Goal: Download file/media

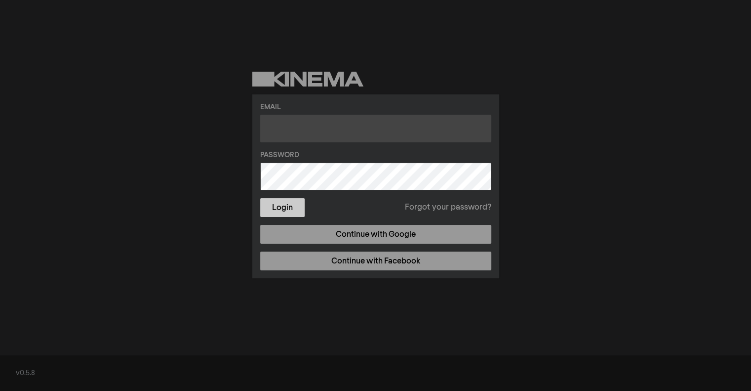
type input "[EMAIL_ADDRESS][DOMAIN_NAME]"
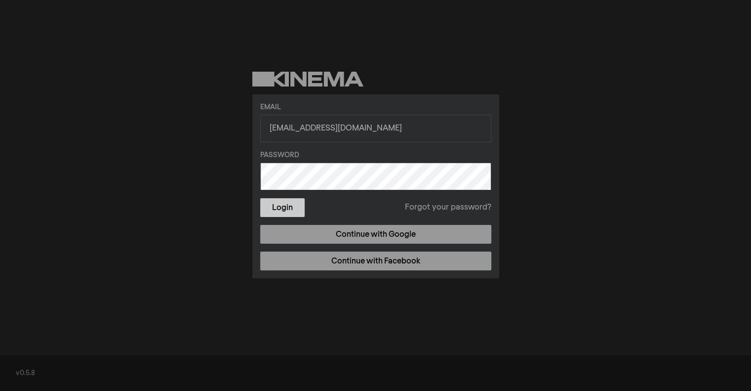
click at [285, 212] on button "Login" at bounding box center [282, 207] width 44 height 19
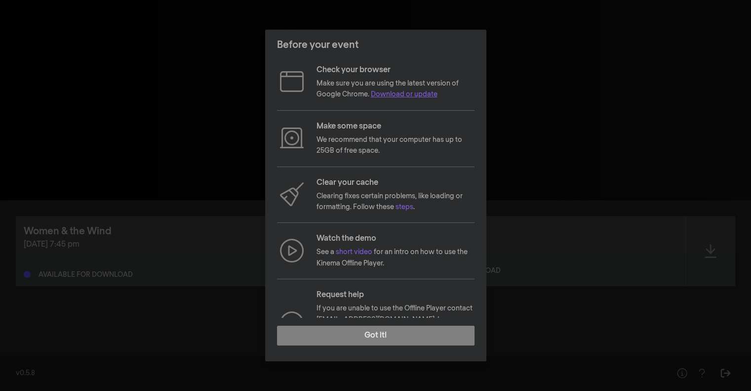
click at [408, 98] on link "Download or update" at bounding box center [404, 94] width 67 height 7
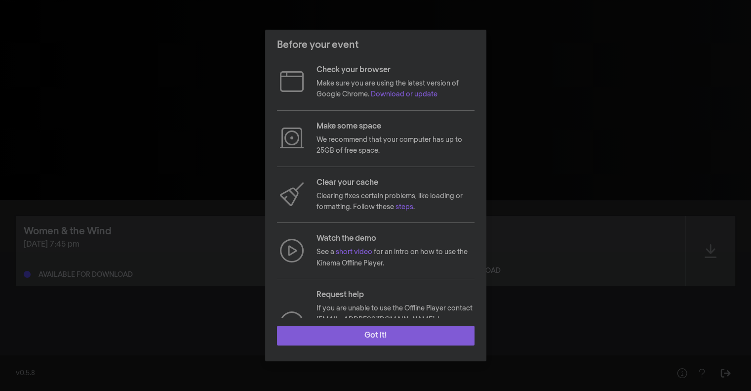
click at [378, 335] on button "Got it!" at bounding box center [376, 335] width 198 height 20
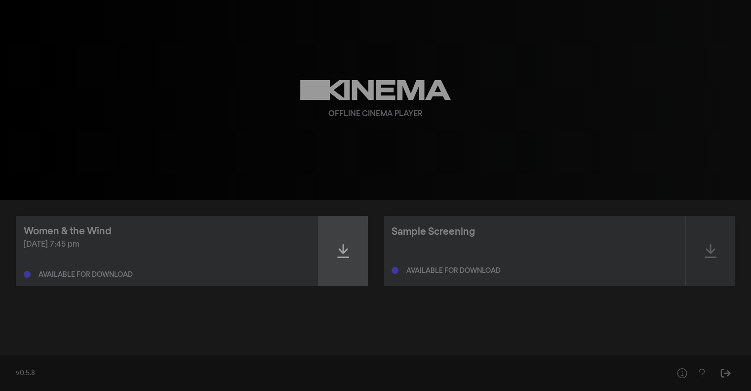
click at [342, 253] on icon at bounding box center [343, 251] width 12 height 16
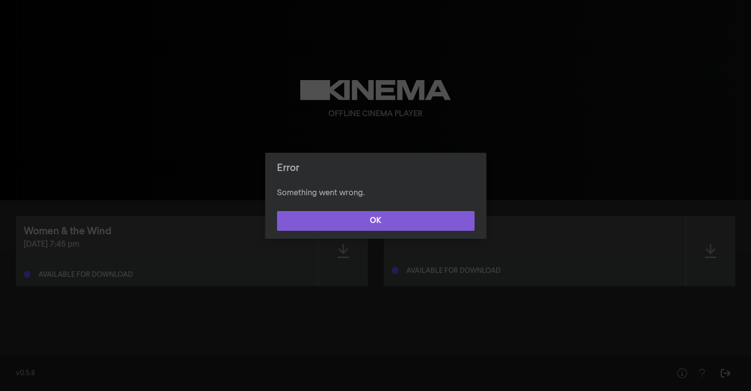
click at [381, 221] on button "OK" at bounding box center [376, 221] width 198 height 20
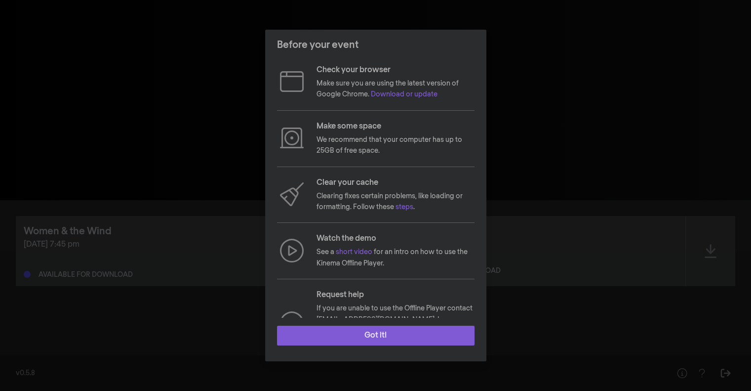
click at [385, 333] on button "Got it!" at bounding box center [376, 335] width 198 height 20
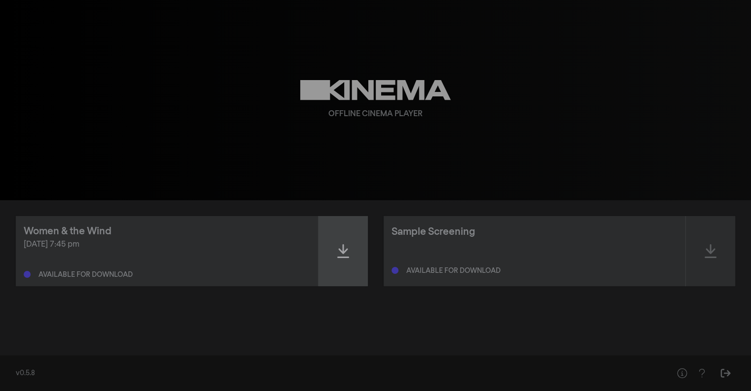
click at [352, 253] on div at bounding box center [343, 251] width 49 height 70
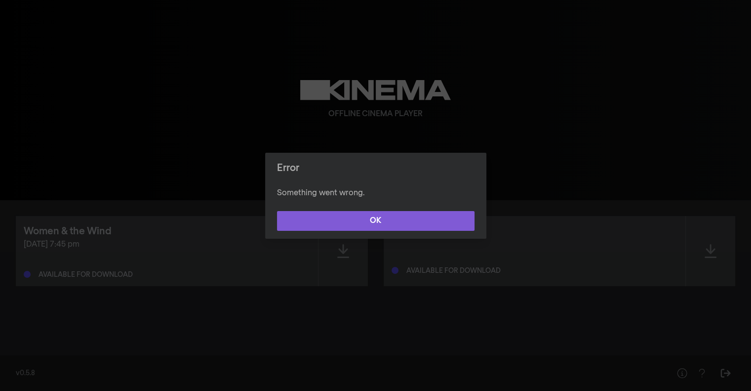
click at [359, 223] on button "OK" at bounding box center [376, 221] width 198 height 20
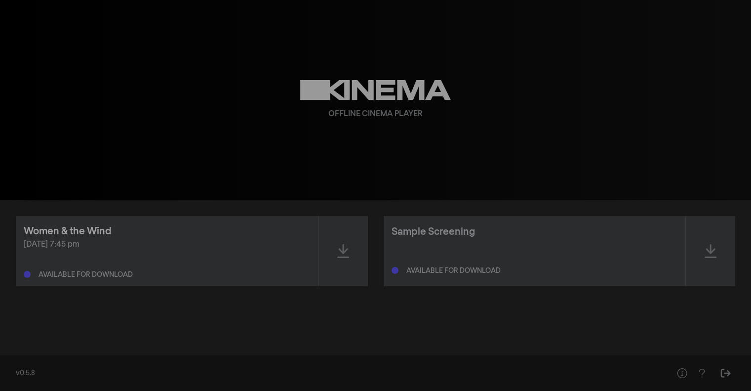
click at [70, 226] on div "Women & the Wind" at bounding box center [68, 231] width 88 height 15
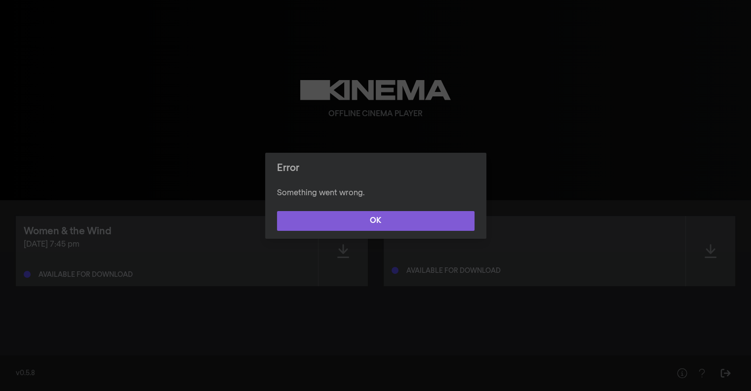
click at [384, 229] on button "OK" at bounding box center [376, 221] width 198 height 20
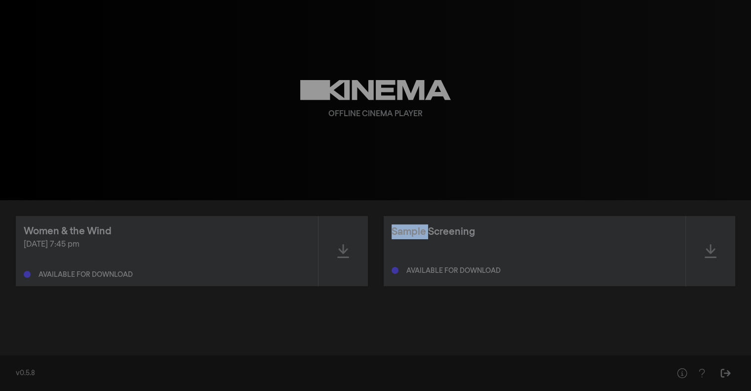
click at [384, 229] on div "Sample Screening Available for download" at bounding box center [535, 251] width 302 height 70
click at [727, 376] on icon "Sign Out" at bounding box center [726, 373] width 12 height 10
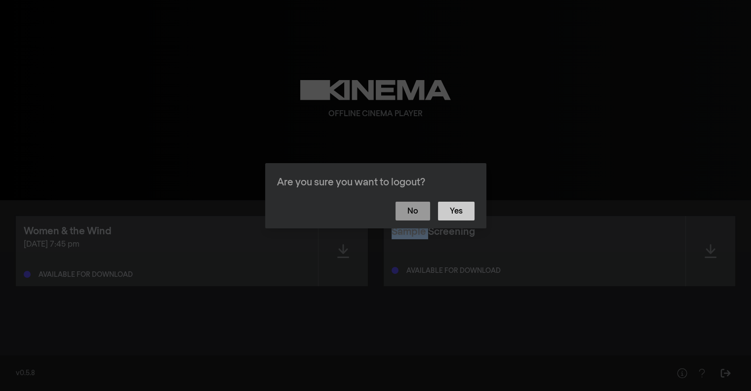
click at [464, 210] on button "Yes" at bounding box center [456, 211] width 37 height 19
